Goal: Find specific page/section: Find specific page/section

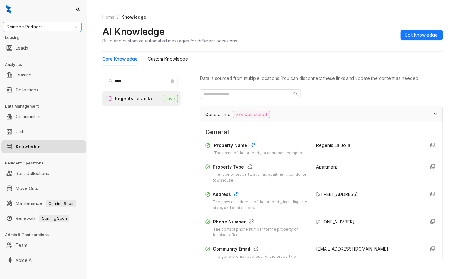
scroll to position [555, 0]
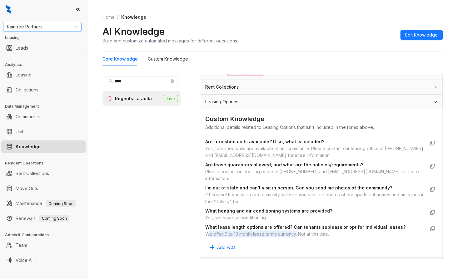
drag, startPoint x: 0, startPoint y: 0, endPoint x: 49, endPoint y: 27, distance: 55.6
click at [49, 27] on span "Raintree Partners" at bounding box center [42, 26] width 71 height 9
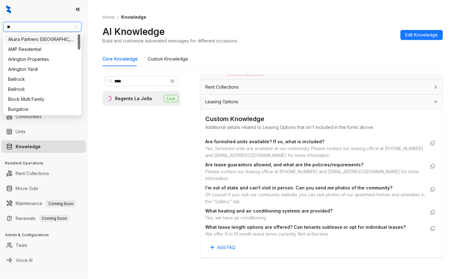
type input "***"
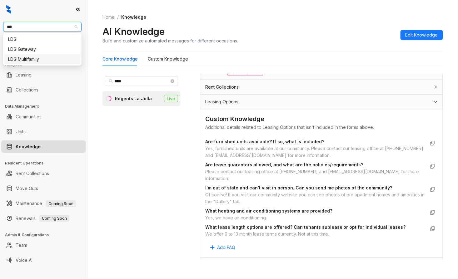
click at [36, 57] on div "LDG Multifamily" at bounding box center [42, 59] width 68 height 7
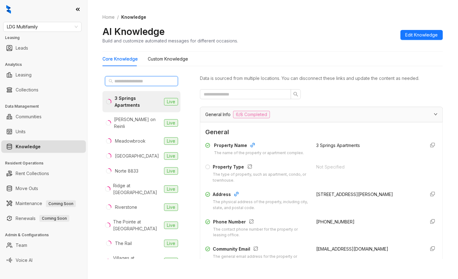
click at [134, 81] on input "text" at bounding box center [141, 81] width 55 height 7
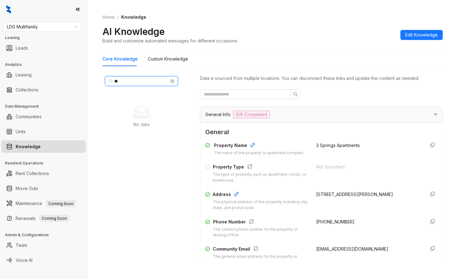
type input "*"
type input "***"
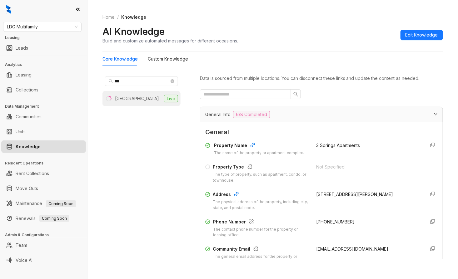
click at [136, 98] on div "Newport Village" at bounding box center [137, 98] width 44 height 7
drag, startPoint x: 343, startPoint y: 221, endPoint x: 316, endPoint y: 223, distance: 26.9
click at [316, 223] on div "+12813698988" at bounding box center [368, 229] width 104 height 20
copy span "2813698988"
click at [453, 115] on div "Home / Knowledge AI Knowledge Build and customize automated messages for differ…" at bounding box center [272, 139] width 370 height 279
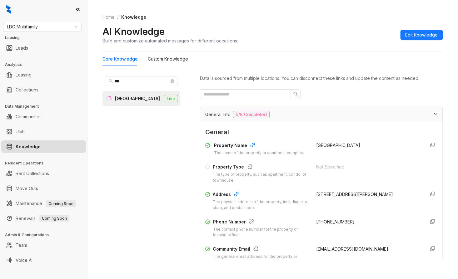
click at [116, 255] on div "*** Newport Village Live" at bounding box center [141, 167] width 78 height 186
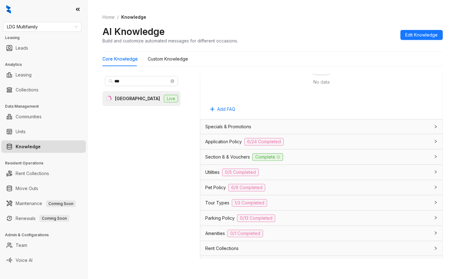
scroll to position [416, 0]
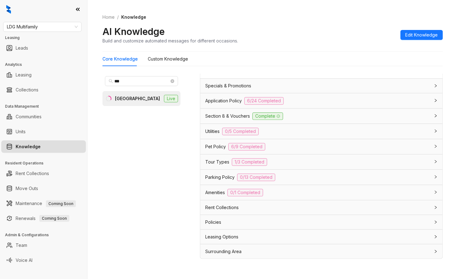
click at [226, 241] on div "Leasing Options" at bounding box center [321, 237] width 242 height 14
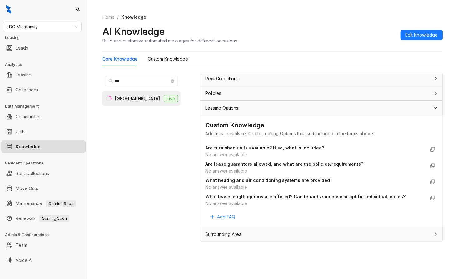
scroll to position [19, 0]
